Goal: Task Accomplishment & Management: Complete application form

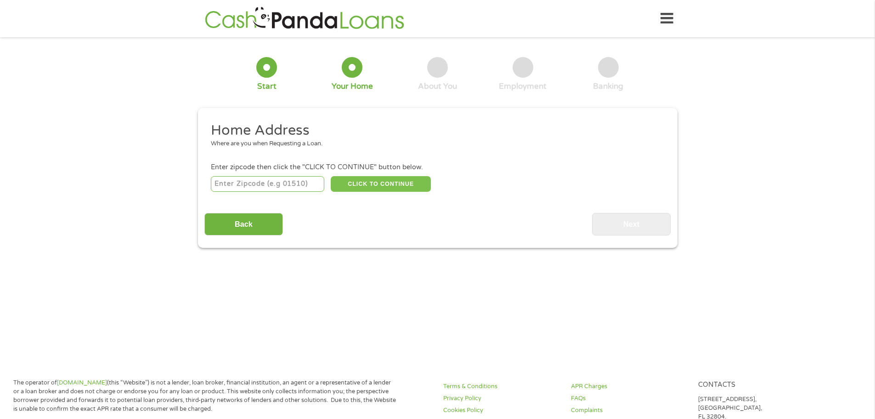
click at [398, 189] on button "CLICK TO CONTINUE" at bounding box center [381, 184] width 100 height 16
click at [286, 184] on input "number" at bounding box center [268, 184] width 114 height 16
type input "49348"
select select "[US_STATE]"
click at [384, 187] on button "CLICK TO CONTINUE" at bounding box center [381, 184] width 100 height 16
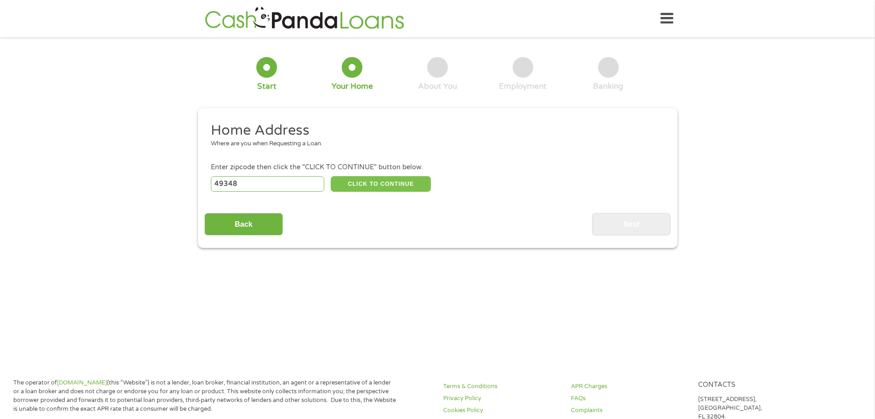
type input "49348"
type input "Wayland"
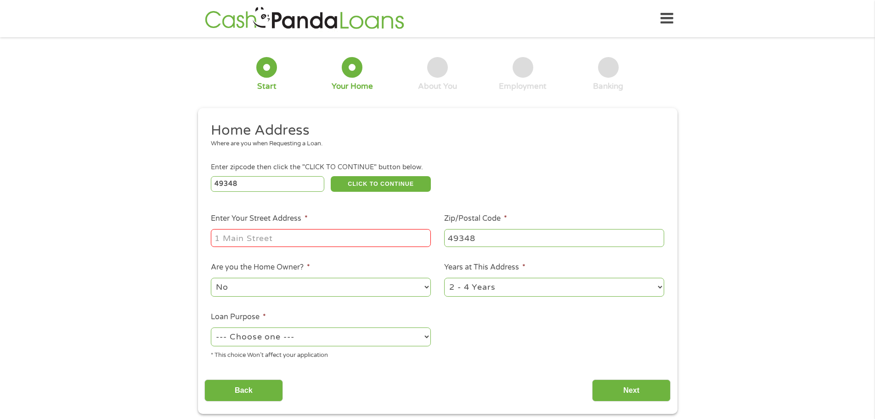
click at [319, 236] on input "Enter Your Street Address *" at bounding box center [321, 237] width 220 height 17
type input "[STREET_ADDRESS][PERSON_NAME]"
select select "12months"
click at [285, 335] on select "--- Choose one --- Pay Bills Debt Consolidation Home Improvement Major Purchase…" at bounding box center [321, 336] width 220 height 19
select select "shorttermcash"
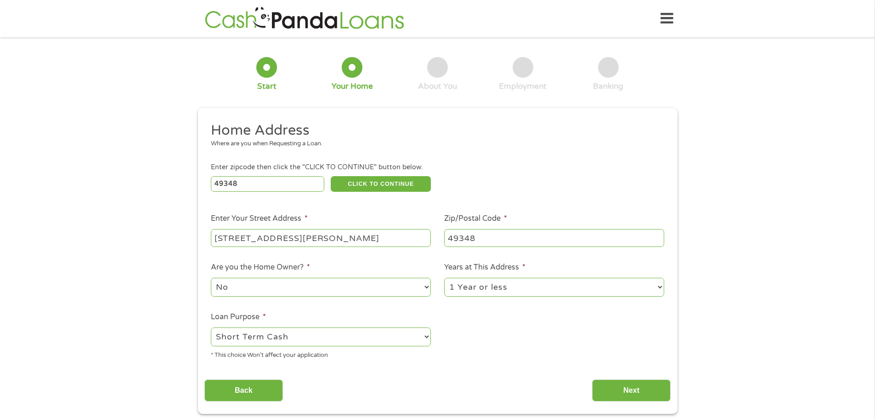
click at [211, 327] on select "--- Choose one --- Pay Bills Debt Consolidation Home Improvement Major Purchase…" at bounding box center [321, 336] width 220 height 19
click at [650, 381] on input "Next" at bounding box center [631, 390] width 79 height 23
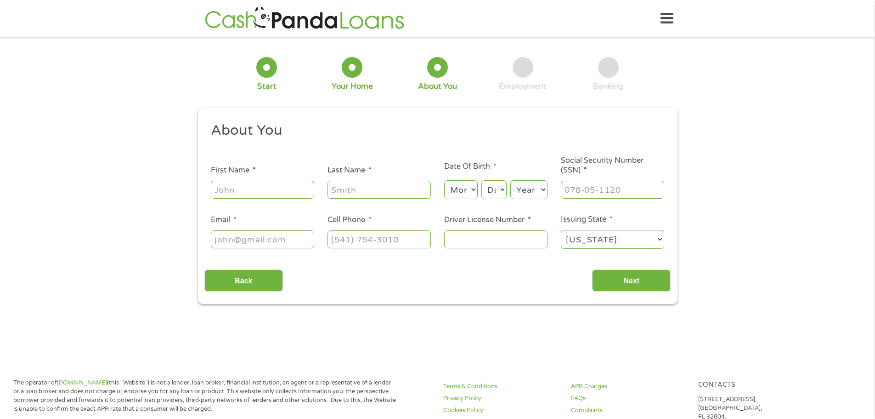
click at [242, 189] on input "First Name *" at bounding box center [262, 189] width 103 height 17
type input "[PERSON_NAME]"
type input "[EMAIL_ADDRESS][DOMAIN_NAME]"
type input "[PHONE_NUMBER]"
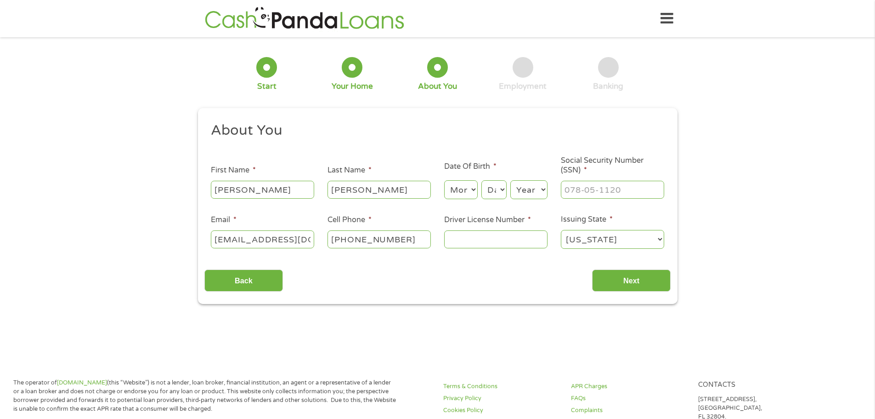
click at [503, 240] on input "Driver License Number *" at bounding box center [495, 238] width 103 height 17
click at [486, 245] on input "Driver License Number *" at bounding box center [495, 238] width 103 height 17
type input "B900001799467"
click at [591, 193] on input "___-__-____" at bounding box center [612, 189] width 103 height 17
type input "211-74-2494"
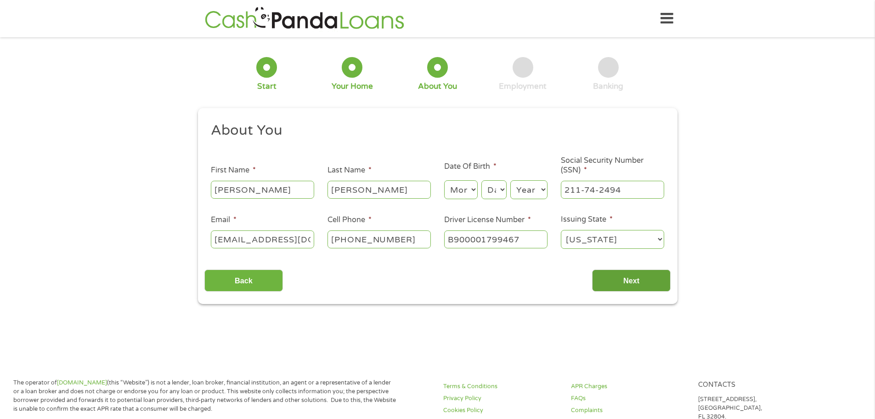
click at [647, 279] on input "Next" at bounding box center [631, 280] width 79 height 23
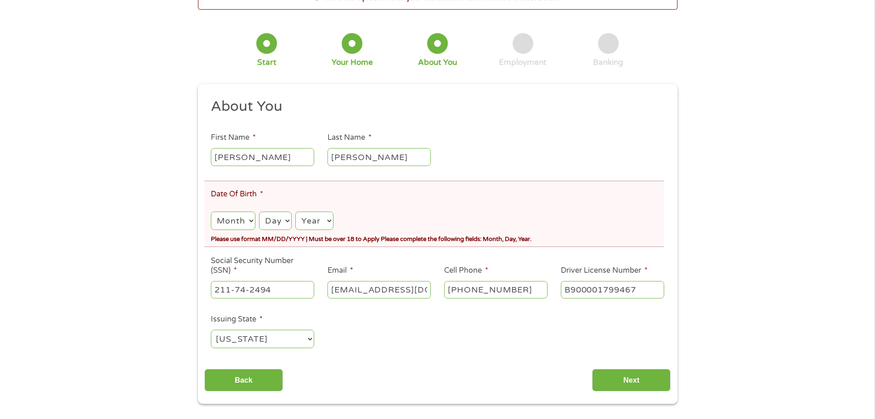
scroll to position [92, 0]
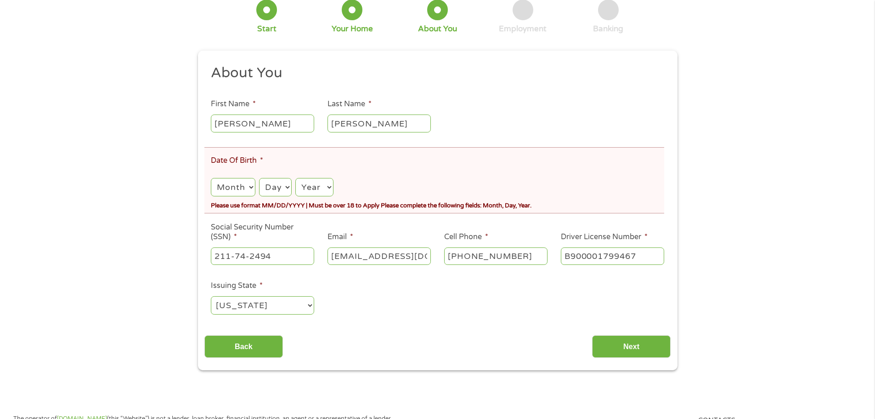
click at [220, 182] on select "Month 1 2 3 4 5 6 7 8 9 10 11 12" at bounding box center [233, 187] width 44 height 19
select select "9"
click at [211, 178] on select "Month 1 2 3 4 5 6 7 8 9 10 11 12" at bounding box center [233, 187] width 44 height 19
click at [281, 185] on select "Day 1 2 3 4 5 6 7 8 9 10 11 12 13 14 15 16 17 18 19 20 21 22 23 24 25 26 27 28 …" at bounding box center [275, 187] width 33 height 19
select select "9"
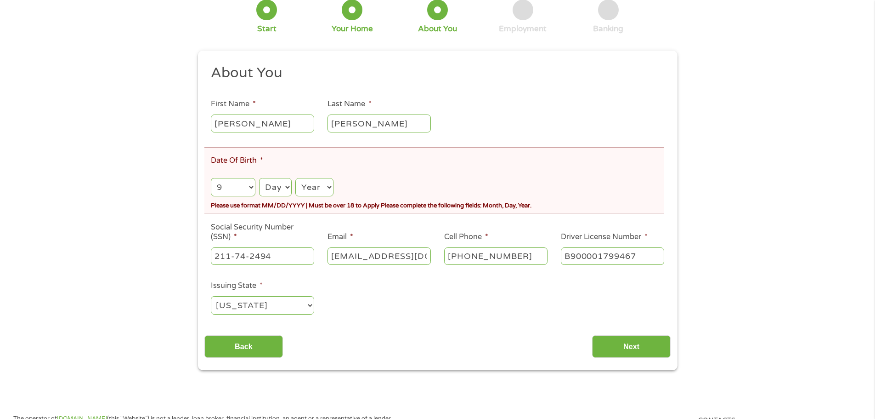
click at [259, 178] on select "Day 1 2 3 4 5 6 7 8 9 10 11 12 13 14 15 16 17 18 19 20 21 22 23 24 25 26 27 28 …" at bounding box center [275, 187] width 33 height 19
click at [319, 191] on select "Year [DATE] 2006 2005 2004 2003 2002 2001 2000 1999 1998 1997 1996 1995 1994 19…" at bounding box center [315, 187] width 38 height 19
select select "1994"
click at [296, 178] on select "Year [DATE] 2006 2005 2004 2003 2002 2001 2000 1999 1998 1997 1996 1995 1994 19…" at bounding box center [315, 187] width 38 height 19
click at [639, 344] on input "Next" at bounding box center [631, 346] width 79 height 23
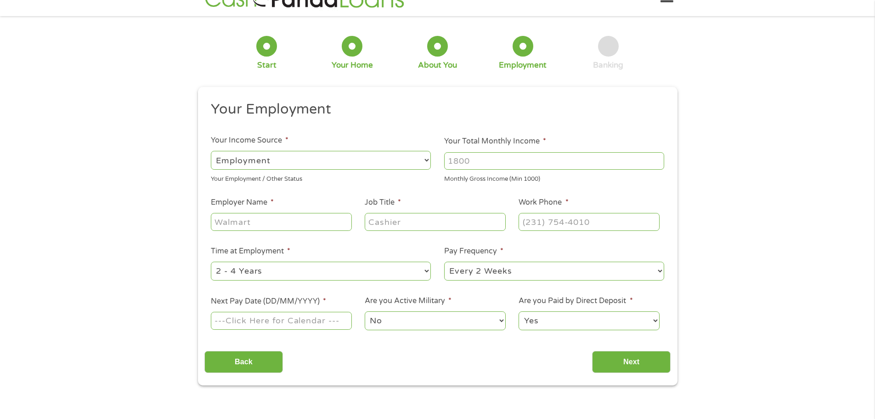
scroll to position [0, 0]
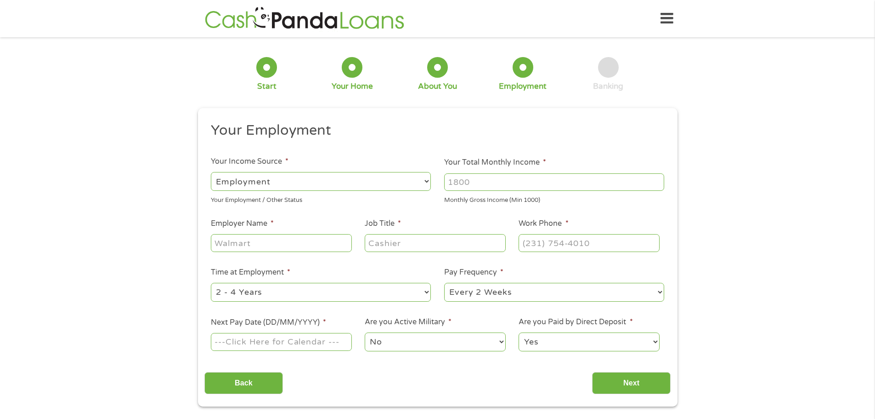
click at [262, 182] on select "--- Choose one --- Employment [DEMOGRAPHIC_DATA] Benefits" at bounding box center [321, 181] width 220 height 19
click at [211, 172] on select "--- Choose one --- Employment [DEMOGRAPHIC_DATA] Benefits" at bounding box center [321, 181] width 220 height 19
click at [531, 175] on input "Your Total Monthly Income *" at bounding box center [554, 181] width 220 height 17
type input "5000"
click at [252, 252] on div at bounding box center [281, 243] width 141 height 21
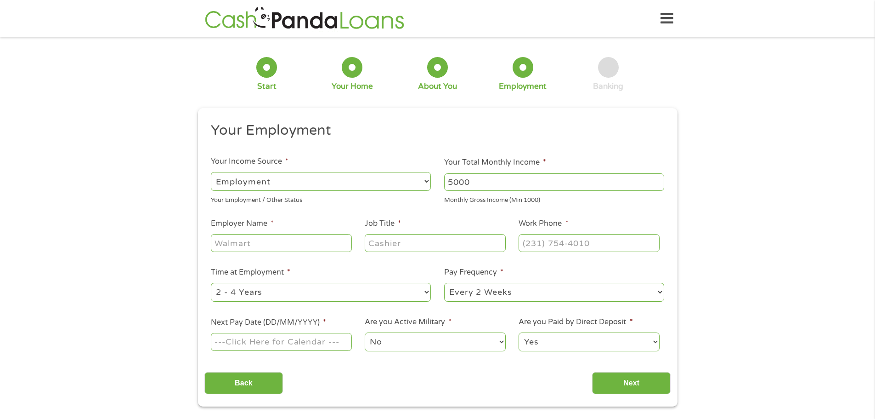
click at [253, 249] on input "Employer Name *" at bounding box center [281, 242] width 141 height 17
type input "Webco Industries"
type input "SBM"
type input "[PHONE_NUMBER]"
click at [341, 291] on select "--- Choose one --- 1 Year or less 1 - 2 Years 2 - 4 Years Over 4 Years" at bounding box center [321, 292] width 220 height 19
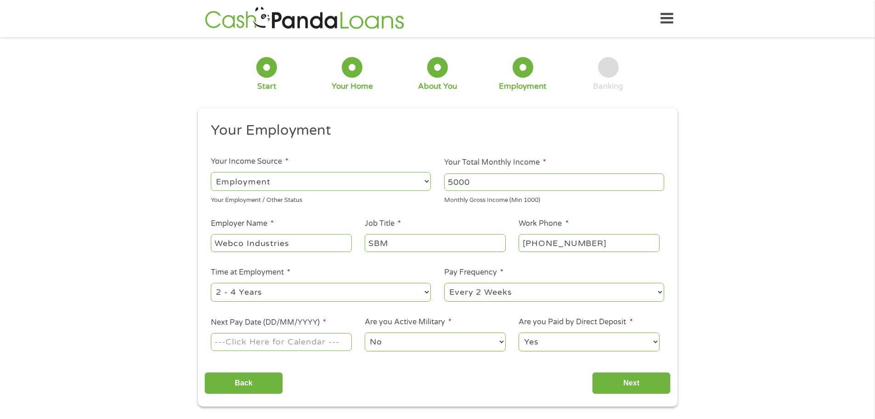
select select "60months"
click at [211, 283] on select "--- Choose one --- 1 Year or less 1 - 2 Years 2 - 4 Years Over 4 Years" at bounding box center [321, 292] width 220 height 19
click at [490, 291] on select "--- Choose one --- Every 2 Weeks Every Week Monthly Semi-Monthly" at bounding box center [554, 292] width 220 height 19
click at [444, 283] on select "--- Choose one --- Every 2 Weeks Every Week Monthly Semi-Monthly" at bounding box center [554, 292] width 220 height 19
click at [284, 342] on input "Next Pay Date (DD/MM/YYYY) *" at bounding box center [281, 341] width 141 height 17
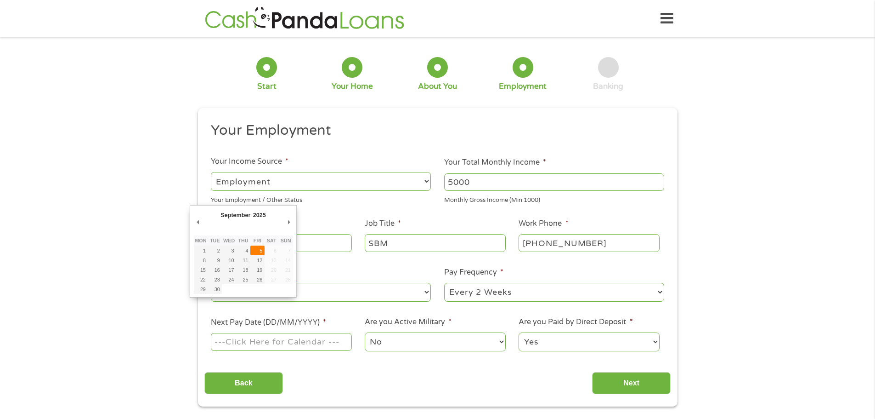
type input "[DATE]"
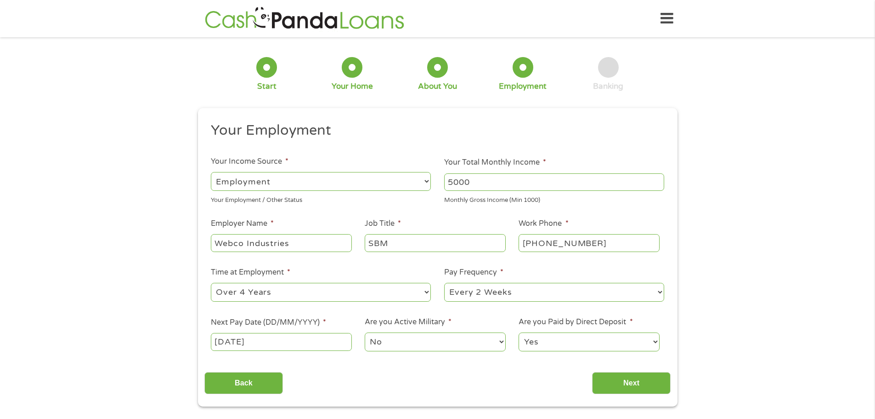
click at [394, 344] on select "No Yes" at bounding box center [435, 341] width 141 height 19
click at [365, 332] on select "No Yes" at bounding box center [435, 341] width 141 height 19
click at [556, 341] on select "Yes No" at bounding box center [589, 341] width 141 height 19
click at [613, 383] on input "Next" at bounding box center [631, 383] width 79 height 23
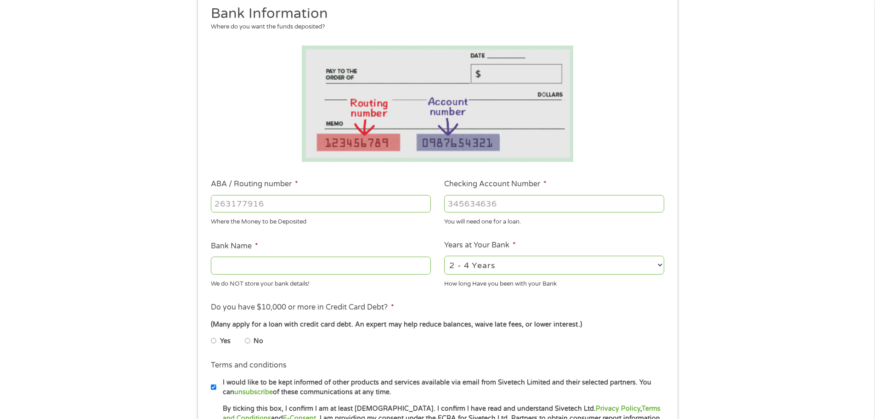
scroll to position [184, 0]
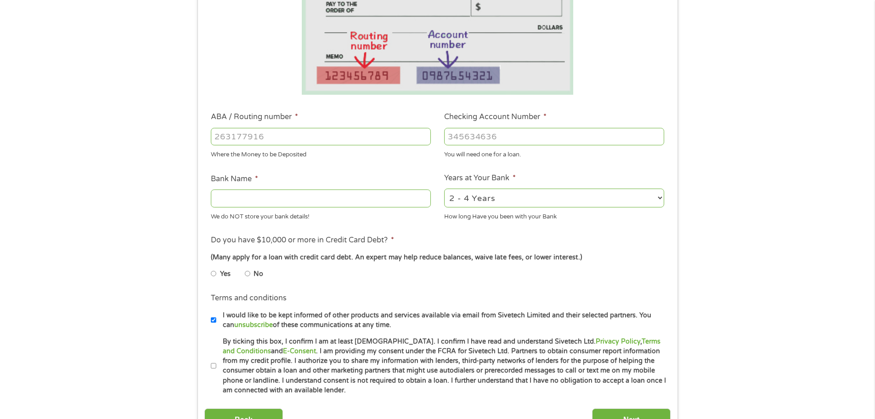
click at [266, 141] on input "ABA / Routing number *" at bounding box center [321, 136] width 220 height 17
click at [525, 204] on select "2 - 4 Years 6 - 12 Months 1 - 2 Years Over 4 Years" at bounding box center [554, 197] width 220 height 19
select select "12months"
click at [444, 188] on select "2 - 4 Years 6 - 12 Months 1 - 2 Years Over 4 Years" at bounding box center [554, 197] width 220 height 19
click at [222, 274] on label "Yes" at bounding box center [225, 274] width 11 height 10
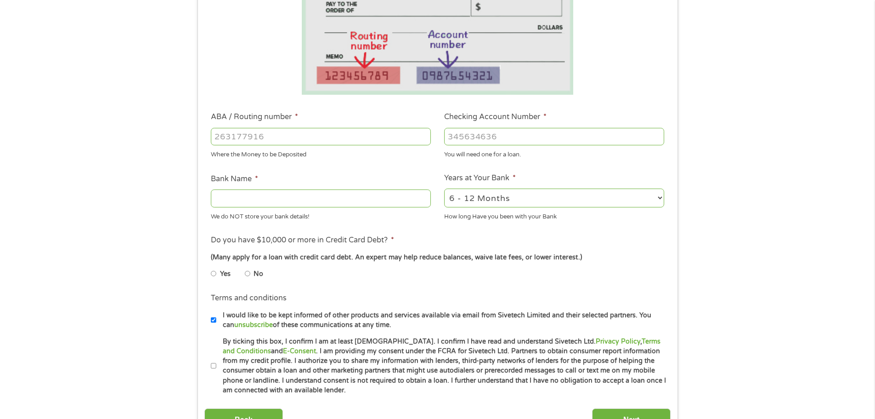
click at [216, 274] on input "Yes" at bounding box center [214, 273] width 6 height 15
radio input "true"
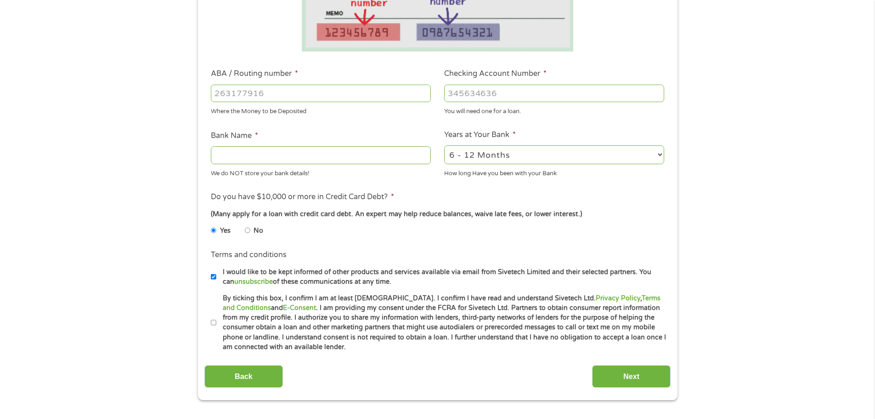
scroll to position [230, 0]
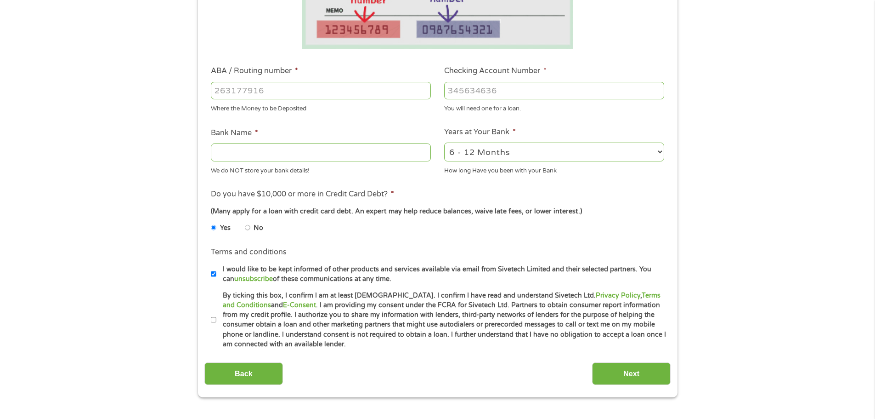
click at [212, 313] on input "By ticking this box, I confirm I am at least [DEMOGRAPHIC_DATA]. I confirm I ha…" at bounding box center [214, 320] width 6 height 15
checkbox input "true"
click at [217, 277] on label "I would like to be kept informed of other products and services available via e…" at bounding box center [441, 274] width 451 height 20
click at [216, 277] on input "I would like to be kept informed of other products and services available via e…" at bounding box center [214, 274] width 6 height 15
checkbox input "false"
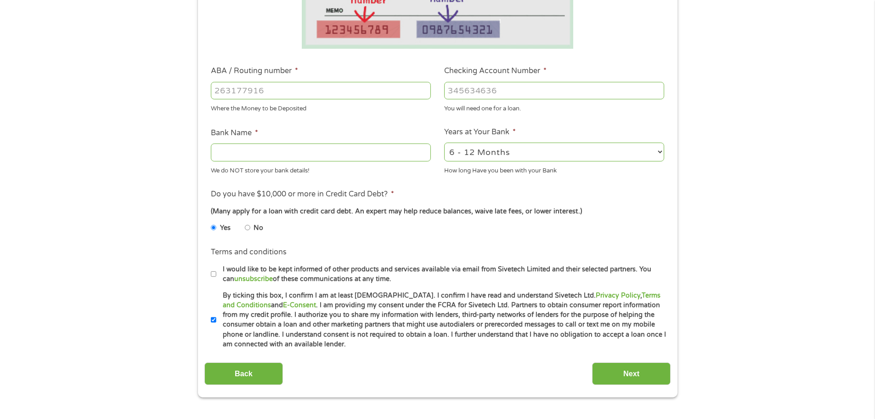
click at [296, 90] on input "ABA / Routing number *" at bounding box center [321, 90] width 220 height 17
type input "031101334"
type input "SoFi Bank, National Association"
type input "031101334"
click at [475, 97] on input "Checking Account Number *" at bounding box center [554, 90] width 220 height 17
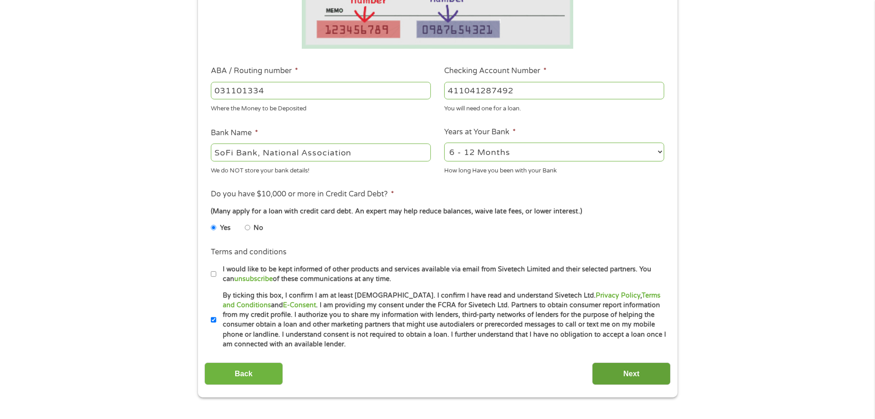
type input "411041287492"
click at [653, 375] on input "Next" at bounding box center [631, 373] width 79 height 23
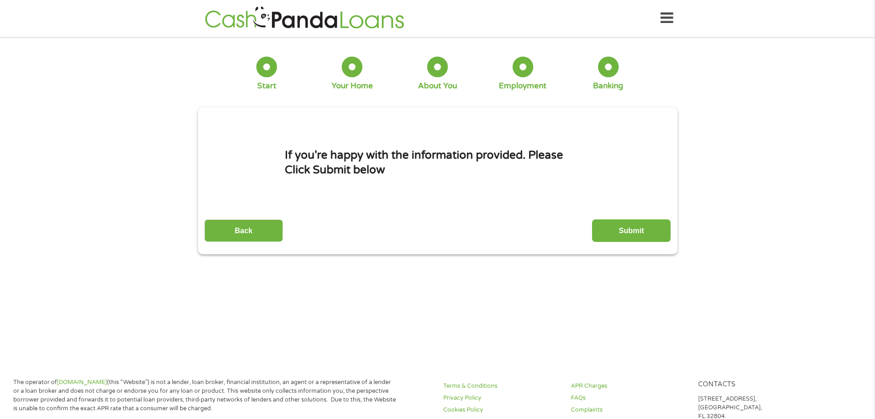
scroll to position [0, 0]
click at [632, 232] on input "Submit" at bounding box center [631, 231] width 79 height 23
